Goal: Task Accomplishment & Management: Manage account settings

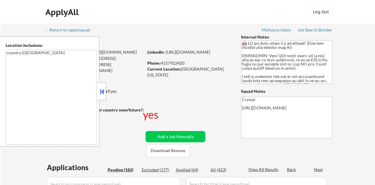
select select ""pending""
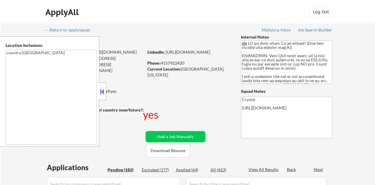
select select ""pending""
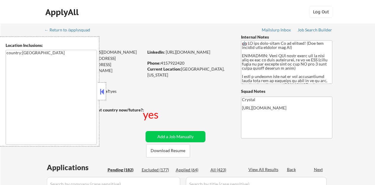
select select ""pending""
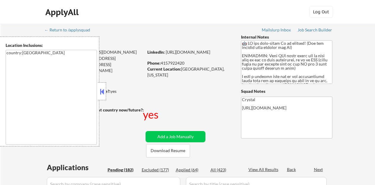
select select ""pending""
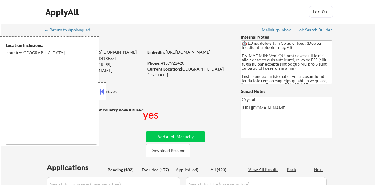
select select ""pending""
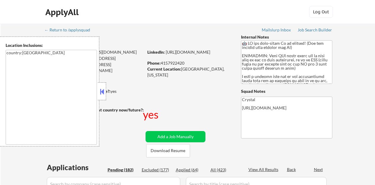
select select ""pending""
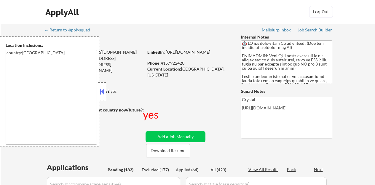
select select ""pending""
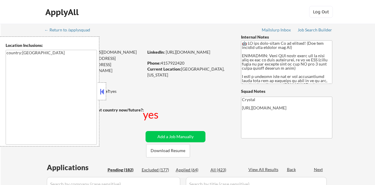
select select ""pending""
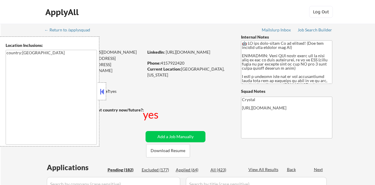
select select ""pending""
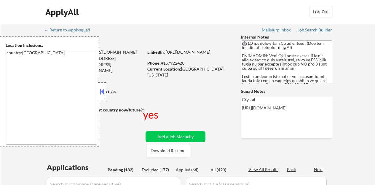
select select ""pending""
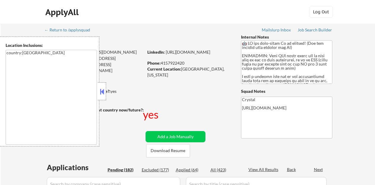
select select ""pending""
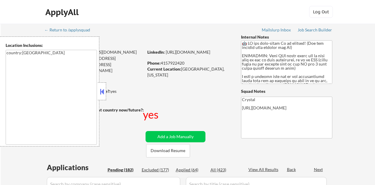
select select ""pending""
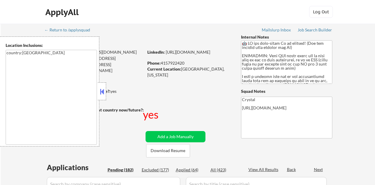
select select ""pending""
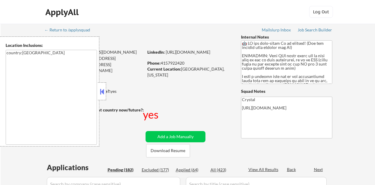
select select ""pending""
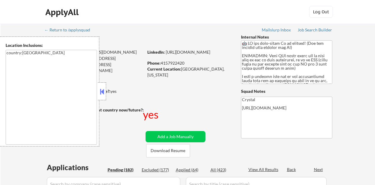
select select ""pending""
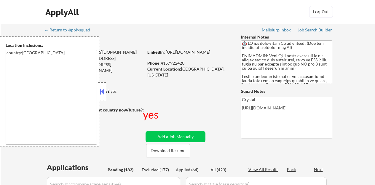
select select ""pending""
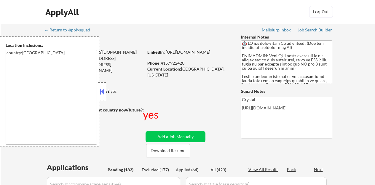
select select ""pending""
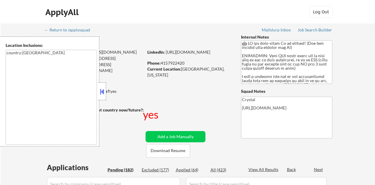
select select ""pending""
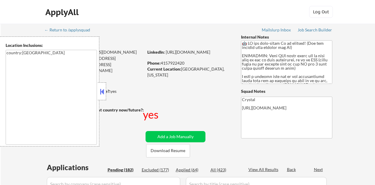
select select ""pending""
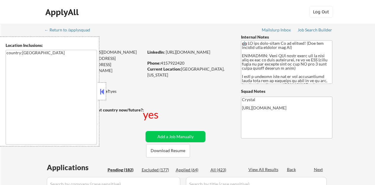
select select ""pending""
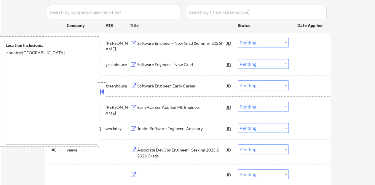
scroll to position [148, 0]
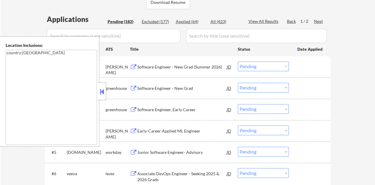
click at [101, 94] on button at bounding box center [102, 91] width 7 height 9
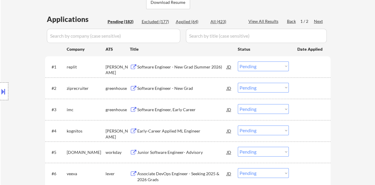
click at [280, 88] on select "Choose an option... Pending Applied Excluded (Questions) Excluded (Expired) Exc…" at bounding box center [263, 88] width 51 height 10
click at [238, 83] on select "Choose an option... Pending Applied Excluded (Questions) Excluded (Expired) Exc…" at bounding box center [263, 88] width 51 height 10
click at [260, 86] on select "Choose an option... Pending Applied Excluded (Questions) Excluded (Expired) Exc…" at bounding box center [263, 88] width 51 height 10
click at [238, 83] on select "Choose an option... Pending Applied Excluded (Questions) Excluded (Expired) Exc…" at bounding box center [263, 88] width 51 height 10
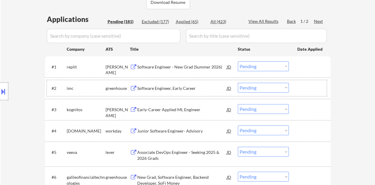
click at [182, 82] on div "#2 imc greenhouse Software Engineer, Early Career JD Choose an option... Pendin…" at bounding box center [187, 88] width 280 height 16
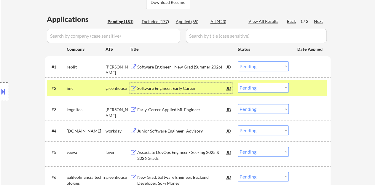
click at [161, 89] on div "Software Engineer, Early Career" at bounding box center [182, 88] width 90 height 6
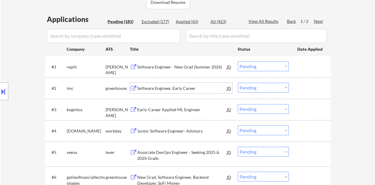
click at [315, 85] on div at bounding box center [311, 88] width 26 height 11
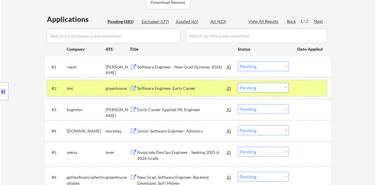
click at [268, 89] on select "Choose an option... Pending Applied Excluded (Questions) Excluded (Expired) Exc…" at bounding box center [263, 88] width 51 height 10
click at [238, 83] on select "Choose an option... Pending Applied Excluded (Questions) Excluded (Expired) Exc…" at bounding box center [263, 88] width 51 height 10
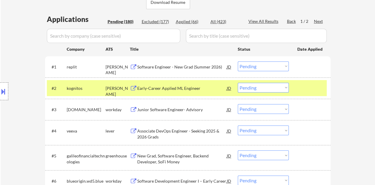
click at [194, 85] on div "Early-Career Applied ML Engineer" at bounding box center [182, 88] width 90 height 11
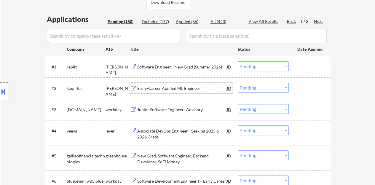
click at [302, 95] on div "#2 kognitos [PERSON_NAME] Early-Career Applied ML Engineer JD Choose an option.…" at bounding box center [187, 88] width 280 height 16
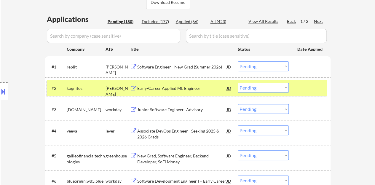
click at [266, 85] on select "Choose an option... Pending Applied Excluded (Questions) Excluded (Expired) Exc…" at bounding box center [263, 88] width 51 height 10
click at [238, 83] on select "Choose an option... Pending Applied Excluded (Questions) Excluded (Expired) Exc…" at bounding box center [263, 88] width 51 height 10
select select ""pending""
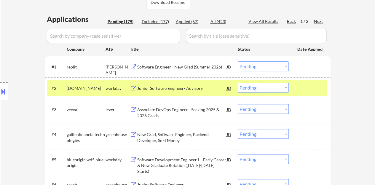
click at [298, 89] on div at bounding box center [311, 88] width 26 height 11
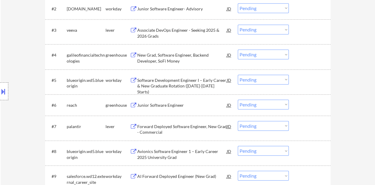
scroll to position [237, 0]
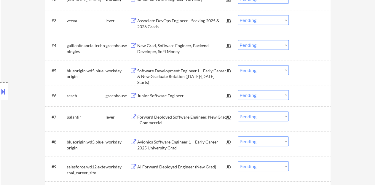
click at [164, 96] on div "Junior Software Engineer" at bounding box center [182, 96] width 90 height 6
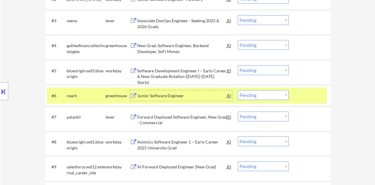
click at [254, 91] on select "Choose an option... Pending Applied Excluded (Questions) Excluded (Expired) Exc…" at bounding box center [263, 95] width 51 height 10
click at [238, 90] on select "Choose an option... Pending Applied Excluded (Questions) Excluded (Expired) Exc…" at bounding box center [263, 95] width 51 height 10
select select ""pending""
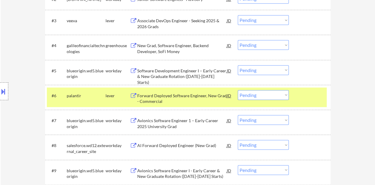
click at [305, 100] on div at bounding box center [311, 95] width 26 height 11
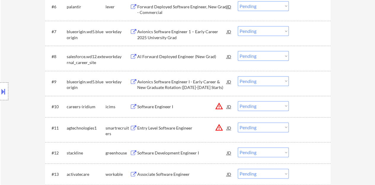
scroll to position [386, 0]
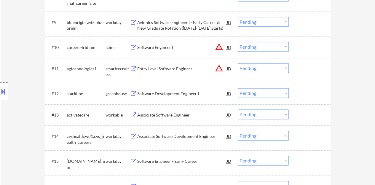
click at [175, 95] on div "Software Development Engineer I" at bounding box center [182, 94] width 90 height 6
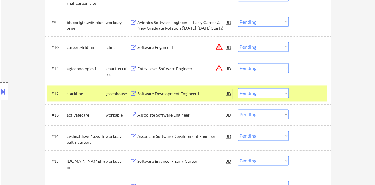
click at [260, 91] on select "Choose an option... Pending Applied Excluded (Questions) Excluded (Expired) Exc…" at bounding box center [263, 93] width 51 height 10
click at [238, 88] on select "Choose an option... Pending Applied Excluded (Questions) Excluded (Expired) Exc…" at bounding box center [263, 93] width 51 height 10
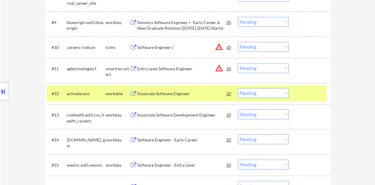
click at [188, 96] on div "Associate Software Engineer" at bounding box center [182, 94] width 90 height 6
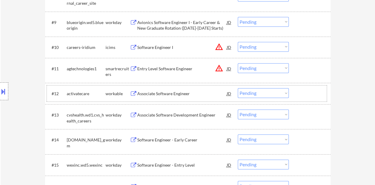
click at [304, 92] on div at bounding box center [311, 93] width 26 height 11
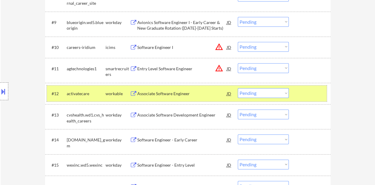
click at [269, 92] on select "Choose an option... Pending Applied Excluded (Questions) Excluded (Expired) Exc…" at bounding box center [263, 93] width 51 height 10
click at [238, 88] on select "Choose an option... Pending Applied Excluded (Questions) Excluded (Expired) Exc…" at bounding box center [263, 93] width 51 height 10
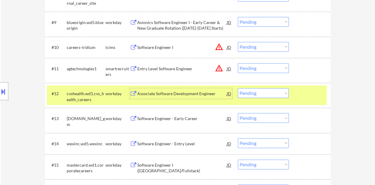
click at [198, 93] on div "Associate Software Development Engineer" at bounding box center [182, 94] width 90 height 6
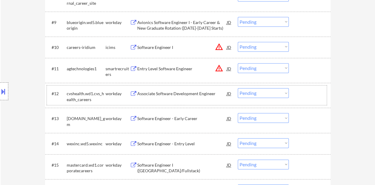
click at [297, 92] on div "#12 cvshealth.wd1.cvs_health_careers workday Associate Software Development Eng…" at bounding box center [187, 95] width 280 height 20
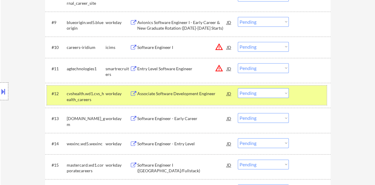
click at [253, 96] on select "Choose an option... Pending Applied Excluded (Questions) Excluded (Expired) Exc…" at bounding box center [263, 93] width 51 height 10
click at [238, 88] on select "Choose an option... Pending Applied Excluded (Questions) Excluded (Expired) Exc…" at bounding box center [263, 93] width 51 height 10
select select ""pending""
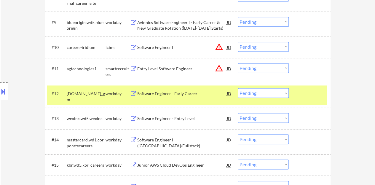
scroll to position [415, 0]
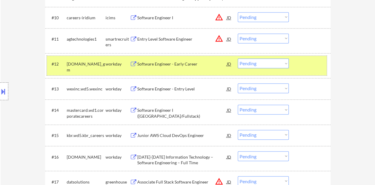
click at [299, 59] on div at bounding box center [311, 63] width 26 height 11
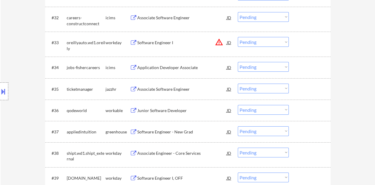
scroll to position [950, 0]
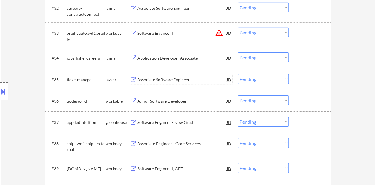
click at [164, 79] on div "Associate Software Engineer" at bounding box center [182, 80] width 90 height 6
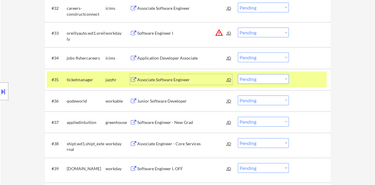
click at [311, 77] on div at bounding box center [311, 79] width 26 height 11
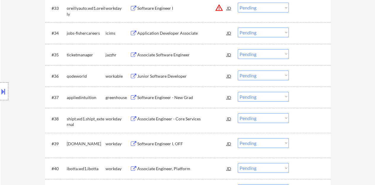
scroll to position [979, 0]
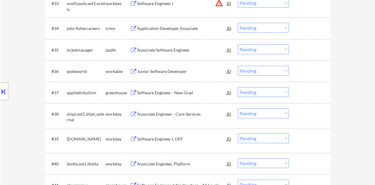
click at [154, 90] on div "Software Engineer - New Grad" at bounding box center [182, 93] width 90 height 6
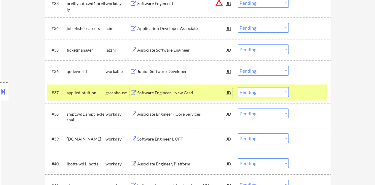
click at [270, 92] on select "Choose an option... Pending Applied Excluded (Questions) Excluded (Expired) Exc…" at bounding box center [263, 92] width 51 height 10
click at [263, 88] on select "Choose an option... Pending Applied Excluded (Questions) Excluded (Expired) Exc…" at bounding box center [263, 92] width 51 height 10
click at [238, 87] on select "Choose an option... Pending Applied Excluded (Questions) Excluded (Expired) Exc…" at bounding box center [263, 92] width 51 height 10
select select ""pending""
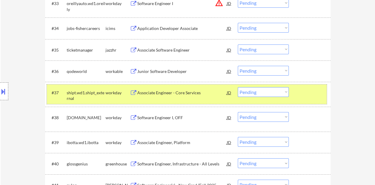
click at [306, 93] on div at bounding box center [311, 92] width 26 height 11
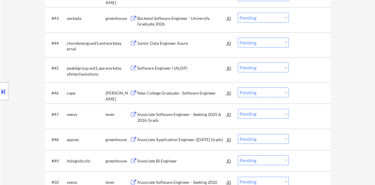
scroll to position [1157, 0]
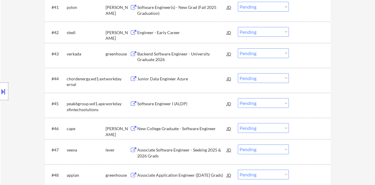
click at [163, 80] on div "Junior Data Engineer Azure" at bounding box center [182, 79] width 90 height 6
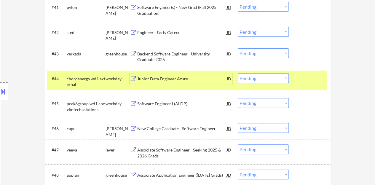
click at [309, 84] on div "#44 chordenergy.wd1.external workday Junior Data Engineer [PERSON_NAME] Choose …" at bounding box center [187, 81] width 280 height 20
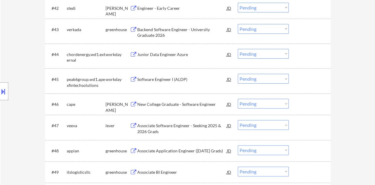
scroll to position [1187, 0]
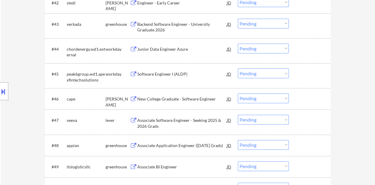
click at [170, 73] on div "Software Engineer I (ALDP)" at bounding box center [182, 74] width 90 height 6
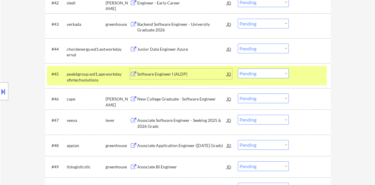
drag, startPoint x: 258, startPoint y: 72, endPoint x: 260, endPoint y: 77, distance: 5.3
click at [258, 72] on select "Choose an option... Pending Applied Excluded (Questions) Excluded (Expired) Exc…" at bounding box center [263, 74] width 51 height 10
click at [238, 69] on select "Choose an option... Pending Applied Excluded (Questions) Excluded (Expired) Exc…" at bounding box center [263, 74] width 51 height 10
select select ""pending""
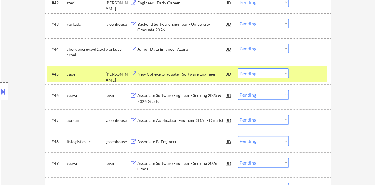
click at [198, 73] on div "New College Graduate - Software Engineer" at bounding box center [182, 74] width 90 height 6
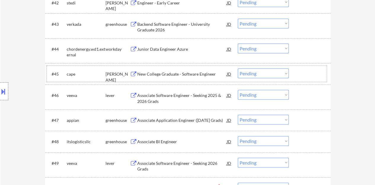
click at [310, 79] on div "#45 [GEOGRAPHIC_DATA][PERSON_NAME] Graduate - Software Engineer JD Choose an op…" at bounding box center [187, 74] width 280 height 16
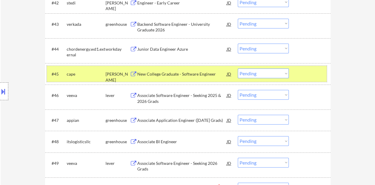
click at [306, 73] on div at bounding box center [311, 74] width 26 height 11
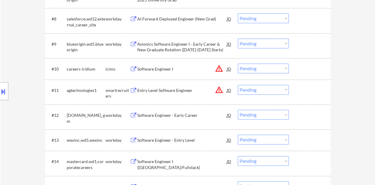
scroll to position [423, 0]
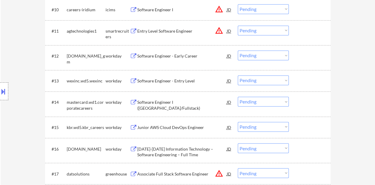
click at [162, 84] on div "Software Engineer - Entry Level" at bounding box center [182, 80] width 90 height 11
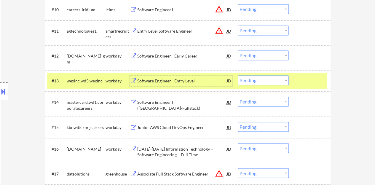
click at [281, 82] on select "Choose an option... Pending Applied Excluded (Questions) Excluded (Expired) Exc…" at bounding box center [263, 80] width 51 height 10
click at [238, 75] on select "Choose an option... Pending Applied Excluded (Questions) Excluded (Expired) Exc…" at bounding box center [263, 80] width 51 height 10
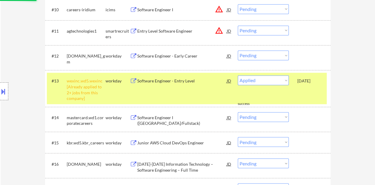
select select ""pending""
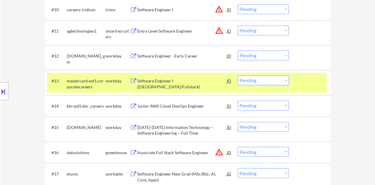
click at [309, 78] on div at bounding box center [311, 80] width 26 height 11
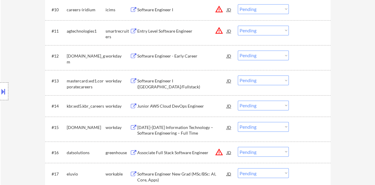
click at [184, 80] on div "Software Engineer I ([GEOGRAPHIC_DATA]/Fullstack)" at bounding box center [182, 84] width 90 height 12
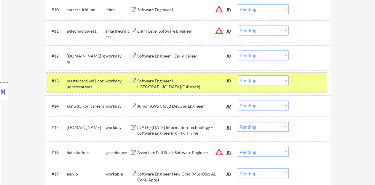
click at [304, 81] on div at bounding box center [311, 80] width 26 height 11
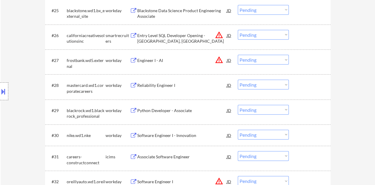
scroll to position [809, 0]
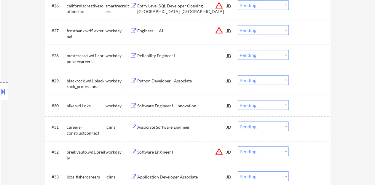
click at [181, 80] on div "Python Developer - Associate" at bounding box center [182, 81] width 90 height 6
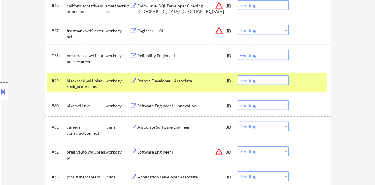
click at [270, 77] on select "Choose an option... Pending Applied Excluded (Questions) Excluded (Expired) Exc…" at bounding box center [263, 80] width 51 height 10
click at [238, 75] on select "Choose an option... Pending Applied Excluded (Questions) Excluded (Expired) Exc…" at bounding box center [263, 80] width 51 height 10
select select ""pending""
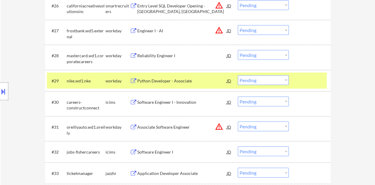
click at [309, 83] on div at bounding box center [311, 80] width 26 height 11
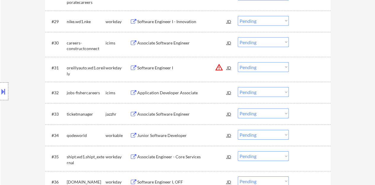
scroll to position [898, 0]
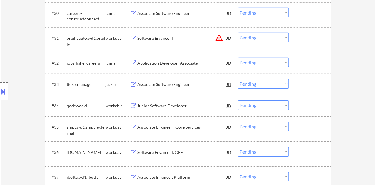
click at [176, 83] on div "Associate Software Engineer" at bounding box center [182, 85] width 90 height 6
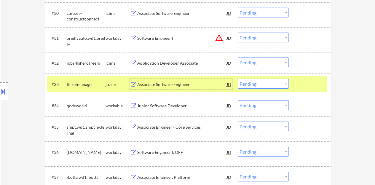
click at [249, 82] on select "Choose an option... Pending Applied Excluded (Questions) Excluded (Expired) Exc…" at bounding box center [263, 84] width 51 height 10
click at [238, 79] on select "Choose an option... Pending Applied Excluded (Questions) Excluded (Expired) Exc…" at bounding box center [263, 84] width 51 height 10
select select ""pending""
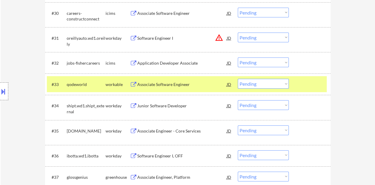
click at [305, 84] on div at bounding box center [311, 84] width 26 height 11
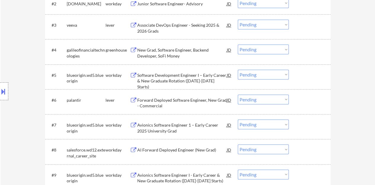
scroll to position [144, 0]
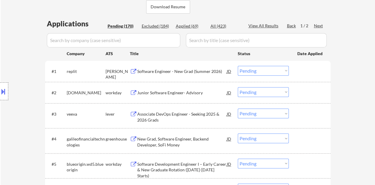
click at [180, 92] on div "Junior Software Engineer- Advisory" at bounding box center [182, 93] width 90 height 6
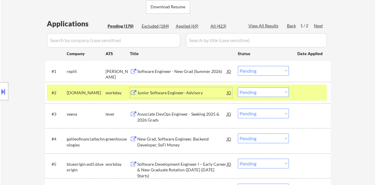
click at [276, 88] on select "Choose an option... Pending Applied Excluded (Questions) Excluded (Expired) Exc…" at bounding box center [263, 92] width 51 height 10
click at [238, 87] on select "Choose an option... Pending Applied Excluded (Questions) Excluded (Expired) Exc…" at bounding box center [263, 92] width 51 height 10
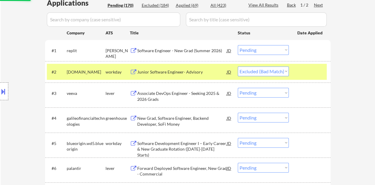
scroll to position [174, 0]
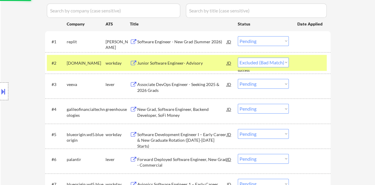
select select ""pending""
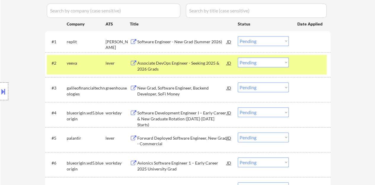
click at [319, 61] on div at bounding box center [311, 63] width 26 height 11
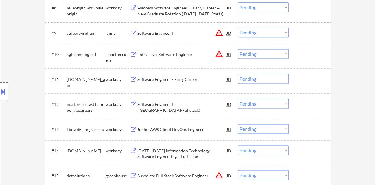
scroll to position [381, 0]
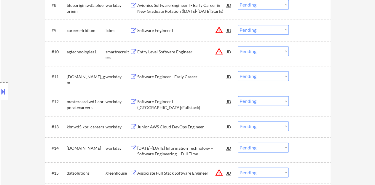
click at [186, 76] on div "Software Engineer - Early Career" at bounding box center [182, 77] width 90 height 6
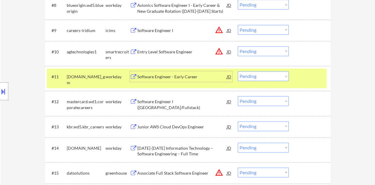
click at [275, 77] on select "Choose an option... Pending Applied Excluded (Questions) Excluded (Expired) Exc…" at bounding box center [263, 76] width 51 height 10
click at [238, 71] on select "Choose an option... Pending Applied Excluded (Questions) Excluded (Expired) Exc…" at bounding box center [263, 76] width 51 height 10
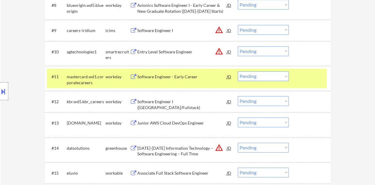
click at [272, 75] on select "Choose an option... Pending Applied Excluded (Questions) Excluded (Expired) Exc…" at bounding box center [263, 76] width 51 height 10
click at [238, 71] on select "Choose an option... Pending Applied Excluded (Questions) Excluded (Expired) Exc…" at bounding box center [263, 76] width 51 height 10
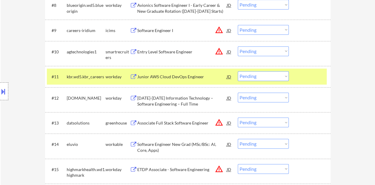
click at [193, 75] on div "Junior AWS Cloud DevOps Engineer" at bounding box center [182, 77] width 90 height 6
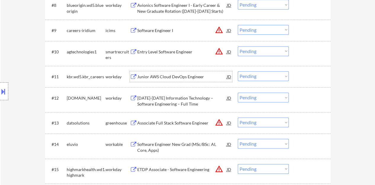
click at [305, 71] on div at bounding box center [311, 76] width 26 height 11
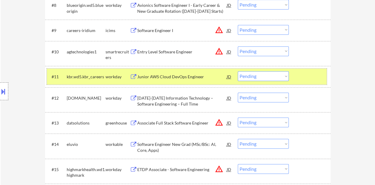
click at [265, 76] on select "Choose an option... Pending Applied Excluded (Questions) Excluded (Expired) Exc…" at bounding box center [263, 76] width 51 height 10
click at [238, 71] on select "Choose an option... Pending Applied Excluded (Questions) Excluded (Expired) Exc…" at bounding box center [263, 76] width 51 height 10
select select ""pending""
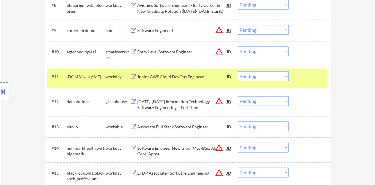
click at [309, 77] on div at bounding box center [311, 76] width 26 height 11
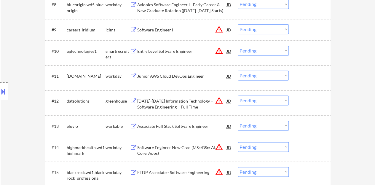
scroll to position [411, 0]
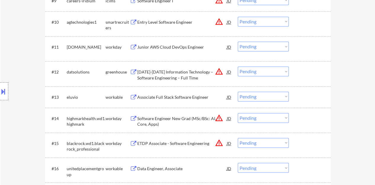
click at [205, 94] on div "Associate Full Stack Software Engineer" at bounding box center [182, 97] width 90 height 6
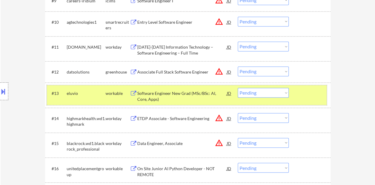
click at [312, 98] on div at bounding box center [311, 93] width 26 height 11
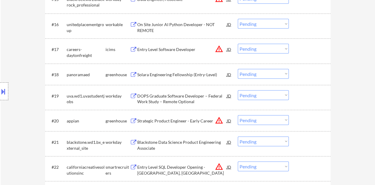
scroll to position [559, 0]
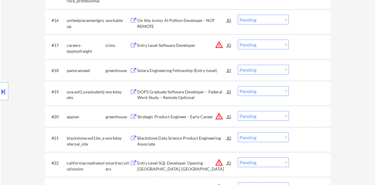
click at [178, 68] on div "Solara Engineering Fellowship (Entry-Level)" at bounding box center [182, 70] width 90 height 6
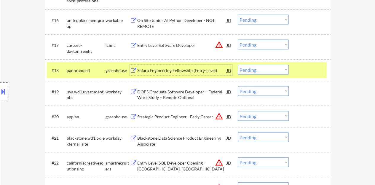
click at [249, 74] on select "Choose an option... Pending Applied Excluded (Questions) Excluded (Expired) Exc…" at bounding box center [263, 70] width 51 height 10
click at [238, 65] on select "Choose an option... Pending Applied Excluded (Questions) Excluded (Expired) Exc…" at bounding box center [263, 70] width 51 height 10
select select ""pending""
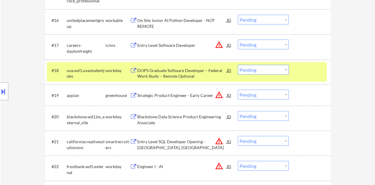
click at [310, 76] on div "#18 uva.wd1.uvastudentjobs workday DOPS Graduate Software Developer – Federal W…" at bounding box center [187, 72] width 280 height 20
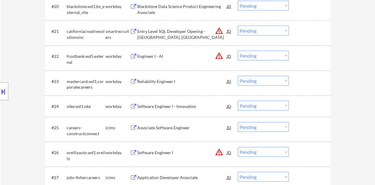
scroll to position [678, 0]
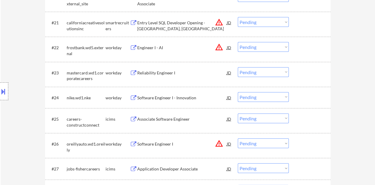
click at [151, 71] on div "Reliability Engineer I" at bounding box center [182, 73] width 90 height 6
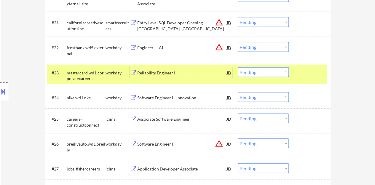
click at [312, 69] on div at bounding box center [311, 72] width 26 height 11
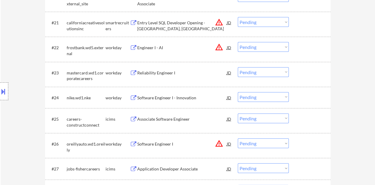
click at [186, 98] on div "Software Engineer I - Innovation" at bounding box center [182, 98] width 90 height 6
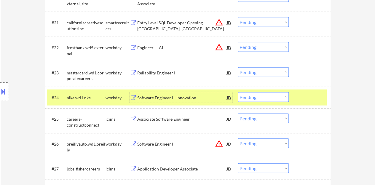
click at [261, 102] on select "Choose an option... Pending Applied Excluded (Questions) Excluded (Expired) Exc…" at bounding box center [263, 97] width 51 height 10
click at [238, 92] on select "Choose an option... Pending Applied Excluded (Questions) Excluded (Expired) Exc…" at bounding box center [263, 97] width 51 height 10
select select ""pending""
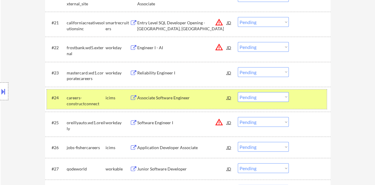
click at [309, 101] on div at bounding box center [311, 97] width 26 height 11
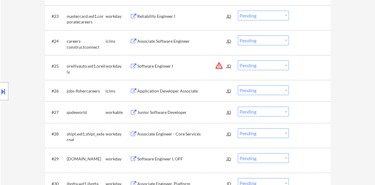
scroll to position [737, 0]
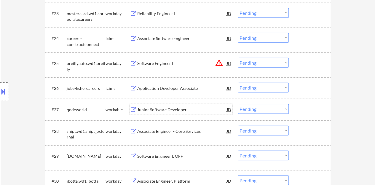
click at [167, 107] on div "Junior Software Developer" at bounding box center [182, 110] width 90 height 6
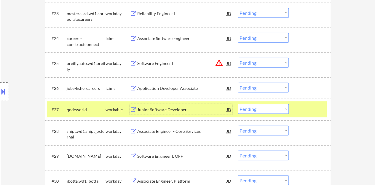
click at [272, 109] on select "Choose an option... Pending Applied Excluded (Questions) Excluded (Expired) Exc…" at bounding box center [263, 109] width 51 height 10
click at [238, 104] on select "Choose an option... Pending Applied Excluded (Questions) Excluded (Expired) Exc…" at bounding box center [263, 109] width 51 height 10
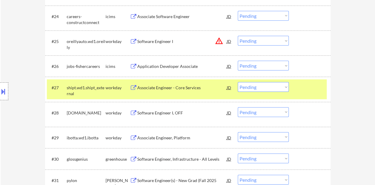
scroll to position [767, 0]
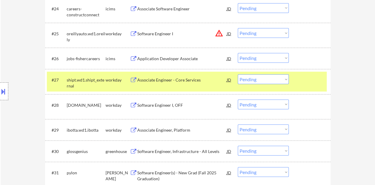
click at [186, 77] on div "Associate Engineer - Core Services" at bounding box center [182, 79] width 90 height 11
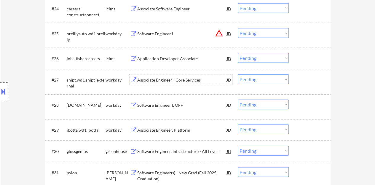
click at [308, 83] on div at bounding box center [311, 79] width 26 height 11
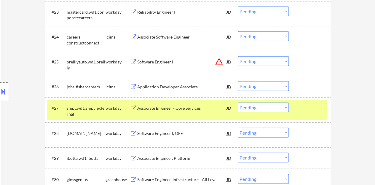
scroll to position [779, 0]
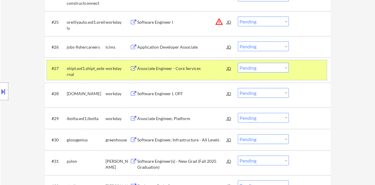
click at [250, 66] on select "Choose an option... Pending Applied Excluded (Questions) Excluded (Expired) Exc…" at bounding box center [263, 68] width 51 height 10
click at [238, 63] on select "Choose an option... Pending Applied Excluded (Questions) Excluded (Expired) Exc…" at bounding box center [263, 68] width 51 height 10
select select ""pending""
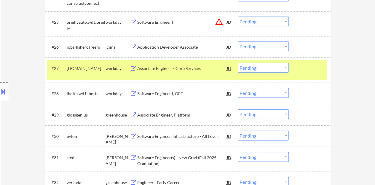
click at [306, 67] on div at bounding box center [311, 68] width 26 height 11
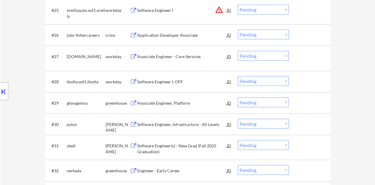
scroll to position [808, 0]
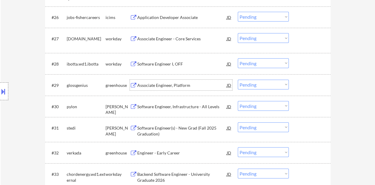
click at [167, 88] on div "Associate Engineer, Platform" at bounding box center [182, 85] width 90 height 6
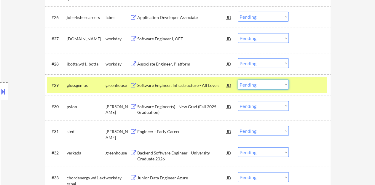
drag, startPoint x: 257, startPoint y: 85, endPoint x: 245, endPoint y: 84, distance: 12.3
click at [245, 84] on select "Choose an option... Pending Applied Excluded (Questions) Excluded (Expired) Exc…" at bounding box center [263, 85] width 51 height 10
click at [238, 80] on select "Choose an option... Pending Applied Excluded (Questions) Excluded (Expired) Exc…" at bounding box center [263, 85] width 51 height 10
select select ""pending""
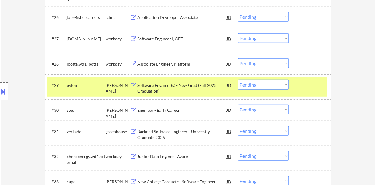
click at [302, 88] on div at bounding box center [311, 85] width 26 height 11
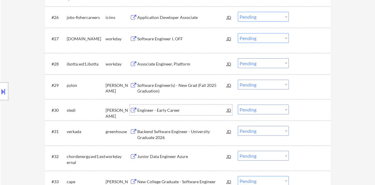
click at [162, 110] on div "Engineer - Early Career" at bounding box center [182, 110] width 90 height 6
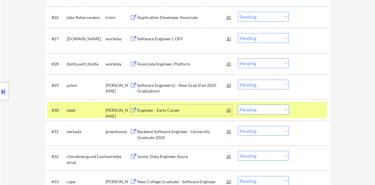
click at [287, 107] on select "Choose an option... Pending Applied Excluded (Questions) Excluded (Expired) Exc…" at bounding box center [263, 110] width 51 height 10
click at [238, 105] on select "Choose an option... Pending Applied Excluded (Questions) Excluded (Expired) Exc…" at bounding box center [263, 110] width 51 height 10
select select ""pending""
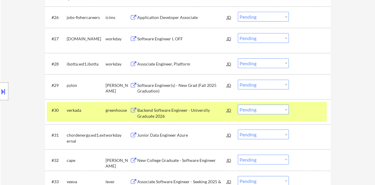
scroll to position [838, 0]
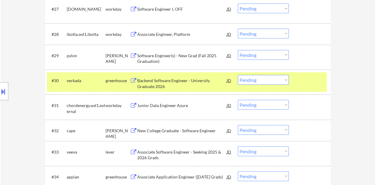
click at [315, 73] on div "#30 verkada greenhouse Backend Software Engineer - University Graduate 2026 JD …" at bounding box center [187, 82] width 280 height 20
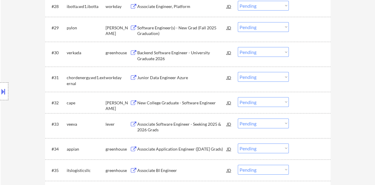
scroll to position [868, 0]
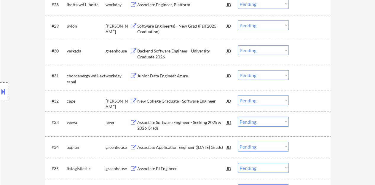
click at [167, 79] on div "Junior Data Engineer Azure" at bounding box center [182, 75] width 90 height 11
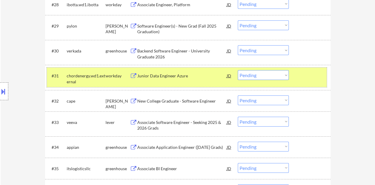
click at [314, 80] on div "#31 chordenergy.wd1.external workday Junior Data Engineer [PERSON_NAME] warning…" at bounding box center [187, 78] width 280 height 20
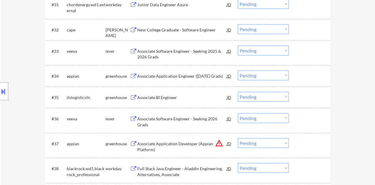
scroll to position [957, 0]
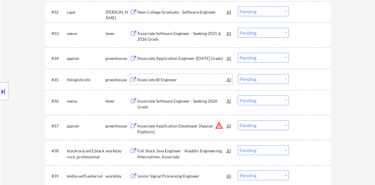
click at [162, 78] on div "Associate BI Engineer" at bounding box center [182, 80] width 90 height 6
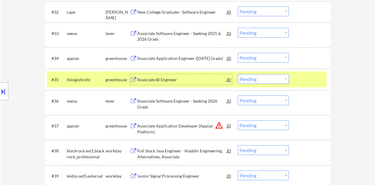
click at [273, 75] on select "Choose an option... Pending Applied Excluded (Questions) Excluded (Expired) Exc…" at bounding box center [263, 79] width 51 height 10
click at [238, 74] on select "Choose an option... Pending Applied Excluded (Questions) Excluded (Expired) Exc…" at bounding box center [263, 79] width 51 height 10
select select ""pending""
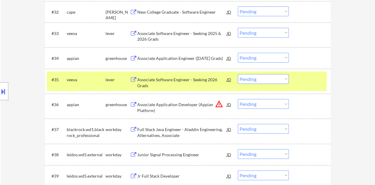
click at [303, 72] on div "#35 veeva lever Associate Software Engineer - Seeking 2026 Grads JD warning_amb…" at bounding box center [187, 82] width 280 height 20
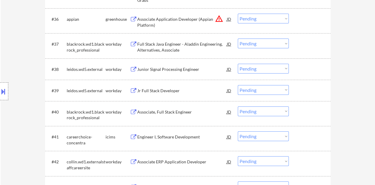
scroll to position [1046, 0]
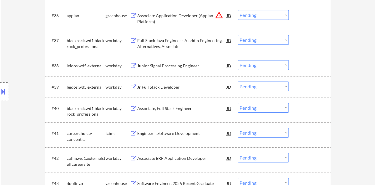
click at [176, 85] on div "Jr Full Stack Developer" at bounding box center [182, 87] width 90 height 6
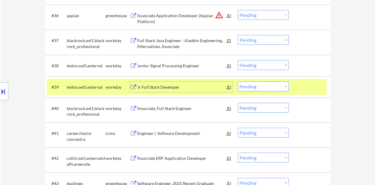
click at [264, 84] on select "Choose an option... Pending Applied Excluded (Questions) Excluded (Expired) Exc…" at bounding box center [263, 87] width 51 height 10
click at [238, 82] on select "Choose an option... Pending Applied Excluded (Questions) Excluded (Expired) Exc…" at bounding box center [263, 87] width 51 height 10
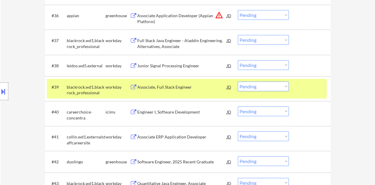
click at [166, 85] on div "Associate, Full Stack Engineer" at bounding box center [182, 87] width 90 height 6
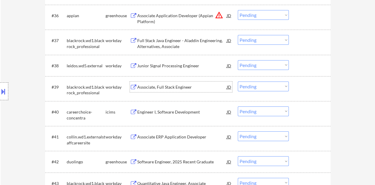
click at [306, 81] on div "#39 blackrock.wd1.blackrock_professional workday Associate, Full Stack Engineer…" at bounding box center [187, 89] width 280 height 20
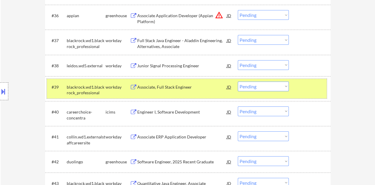
click at [278, 86] on select "Choose an option... Pending Applied Excluded (Questions) Excluded (Expired) Exc…" at bounding box center [263, 87] width 51 height 10
click at [238, 82] on select "Choose an option... Pending Applied Excluded (Questions) Excluded (Expired) Exc…" at bounding box center [263, 87] width 51 height 10
select select ""pending""
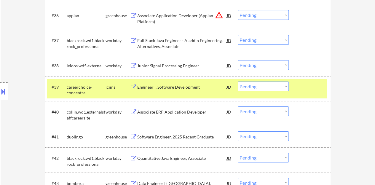
click at [296, 85] on div "#39 careerchoice-concentra icims Engineer I, Software Development JD warning_am…" at bounding box center [187, 89] width 280 height 20
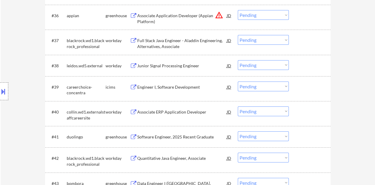
click at [182, 63] on div "Junior Signal Processing Engineer" at bounding box center [182, 66] width 90 height 6
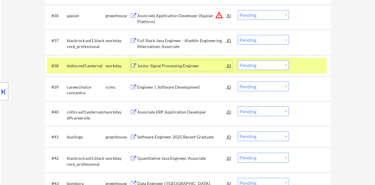
drag, startPoint x: 272, startPoint y: 62, endPoint x: 273, endPoint y: 69, distance: 7.2
click at [272, 62] on select "Choose an option... Pending Applied Excluded (Questions) Excluded (Expired) Exc…" at bounding box center [263, 65] width 51 height 10
click at [238, 60] on select "Choose an option... Pending Applied Excluded (Questions) Excluded (Expired) Exc…" at bounding box center [263, 65] width 51 height 10
select select ""pending""
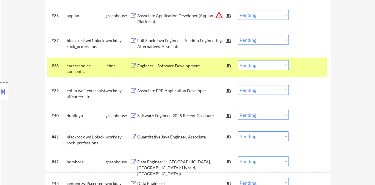
click at [305, 67] on div at bounding box center [311, 65] width 26 height 11
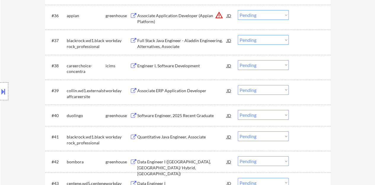
click at [186, 87] on div "Associate ERP Application Developer" at bounding box center [182, 90] width 90 height 11
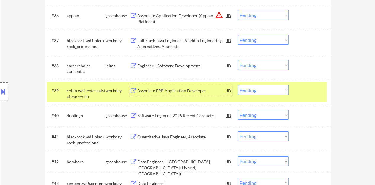
click at [280, 89] on select "Choose an option... Pending Applied Excluded (Questions) Excluded (Expired) Exc…" at bounding box center [263, 90] width 51 height 10
click at [238, 85] on select "Choose an option... Pending Applied Excluded (Questions) Excluded (Expired) Exc…" at bounding box center [263, 90] width 51 height 10
select select ""pending""
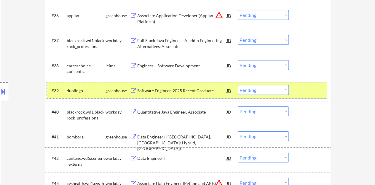
click at [305, 91] on div at bounding box center [311, 90] width 26 height 11
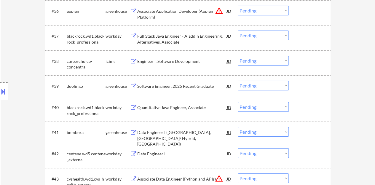
scroll to position [1075, 0]
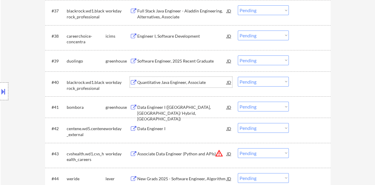
click at [179, 79] on div "Quantitative Java Engineer, Associate" at bounding box center [182, 82] width 90 height 11
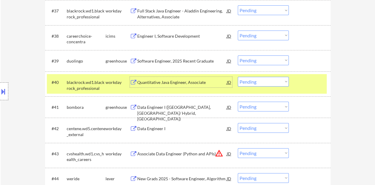
click at [304, 79] on div at bounding box center [311, 82] width 26 height 11
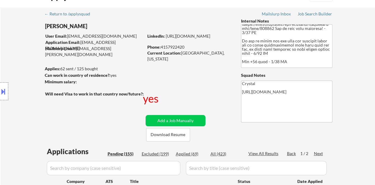
scroll to position [7, 0]
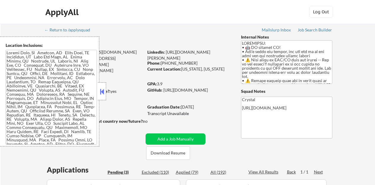
select select ""pending""
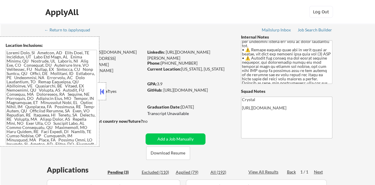
scroll to position [59, 0]
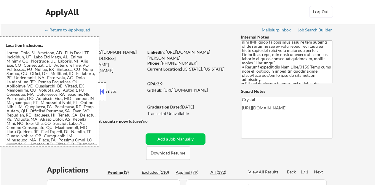
click at [101, 92] on button at bounding box center [102, 91] width 7 height 9
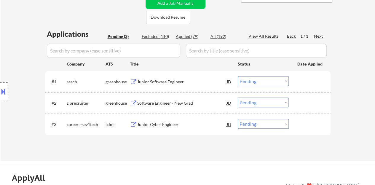
scroll to position [119, 0]
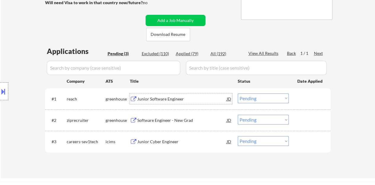
click at [154, 101] on div "Junior Software Engineer" at bounding box center [182, 99] width 90 height 6
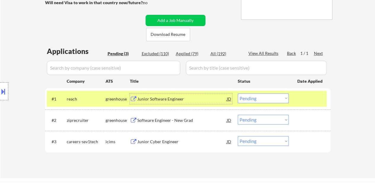
click at [263, 100] on select "Choose an option... Pending Applied Excluded (Questions) Excluded (Expired) Exc…" at bounding box center [263, 98] width 51 height 10
click at [238, 93] on select "Choose an option... Pending Applied Excluded (Questions) Excluded (Expired) Exc…" at bounding box center [263, 98] width 51 height 10
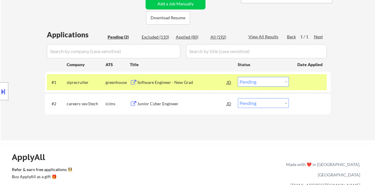
scroll to position [148, 0]
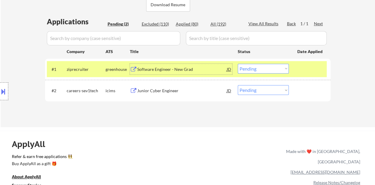
click at [177, 69] on div "Software Engineer - New Grad" at bounding box center [182, 69] width 90 height 6
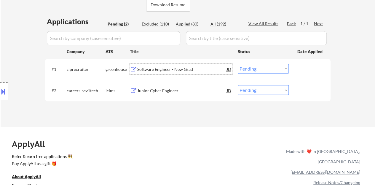
click at [301, 70] on div at bounding box center [311, 69] width 26 height 11
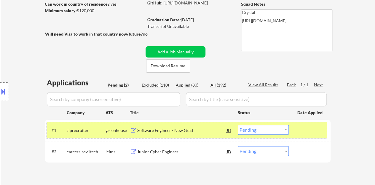
scroll to position [89, 0]
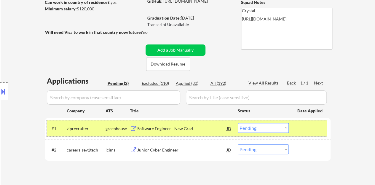
click at [256, 133] on div "#1 ziprecruiter greenhouse Software Engineer - New Grad JD Choose an option... …" at bounding box center [187, 128] width 280 height 16
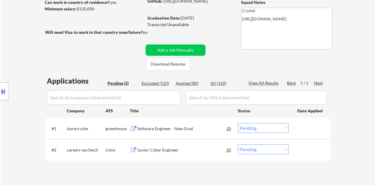
click at [255, 124] on select "Choose an option... Pending Applied Excluded (Questions) Excluded (Expired) Exc…" at bounding box center [263, 128] width 51 height 10
click at [238, 123] on select "Choose an option... Pending Applied Excluded (Questions) Excluded (Expired) Exc…" at bounding box center [263, 128] width 51 height 10
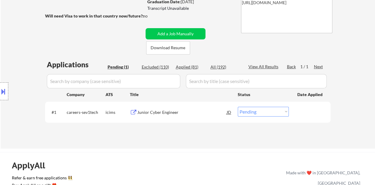
scroll to position [119, 0]
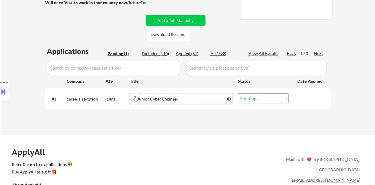
click at [151, 96] on div "Junior Cyber Engineer" at bounding box center [182, 98] width 90 height 11
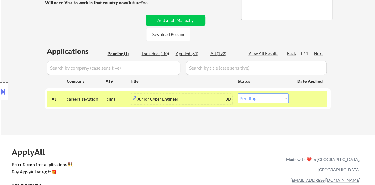
click at [267, 102] on select "Choose an option... Pending Applied Excluded (Questions) Excluded (Expired) Exc…" at bounding box center [263, 98] width 51 height 10
select select ""excluded__bad_match_""
click at [238, 93] on select "Choose an option... Pending Applied Excluded (Questions) Excluded (Expired) Exc…" at bounding box center [263, 98] width 51 height 10
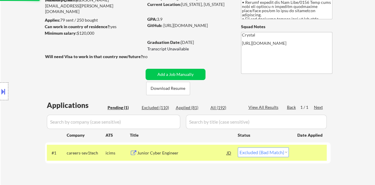
scroll to position [59, 0]
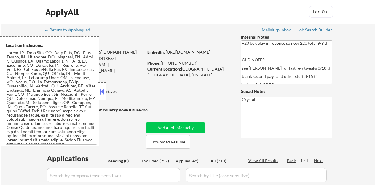
select select ""pending""
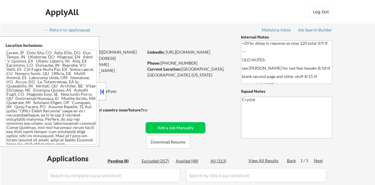
select select ""pending""
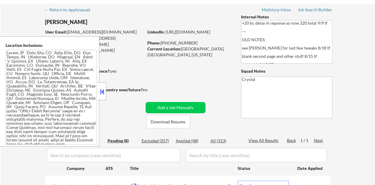
scroll to position [30, 0]
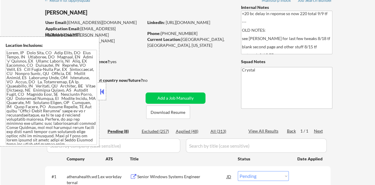
click at [107, 94] on div "← Return to /applysquad Mailslurp Inbox Job Search Builder Luis Seijido User Em…" at bounding box center [188, 187] width 296 height 387
click at [104, 90] on button at bounding box center [102, 91] width 7 height 9
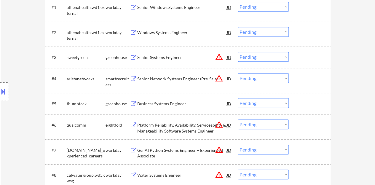
scroll to position [208, 0]
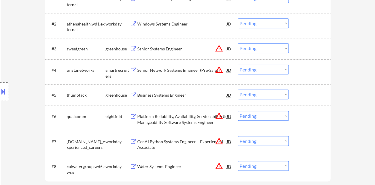
click at [163, 92] on div "Business Systems Engineer" at bounding box center [182, 95] width 90 height 6
